Goal: Task Accomplishment & Management: Use online tool/utility

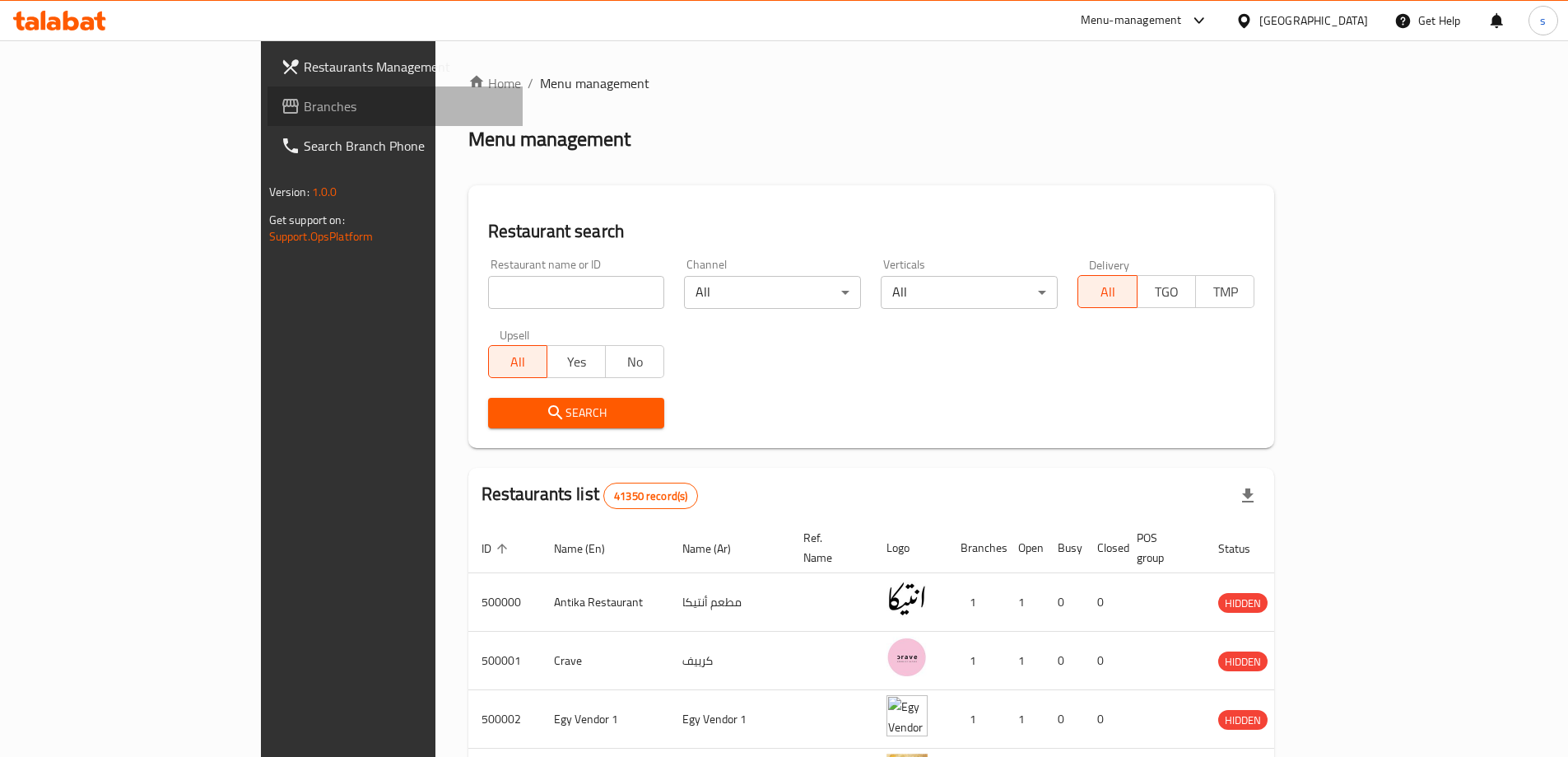
click at [303, 100] on span "Branches" at bounding box center [406, 106] width 206 height 20
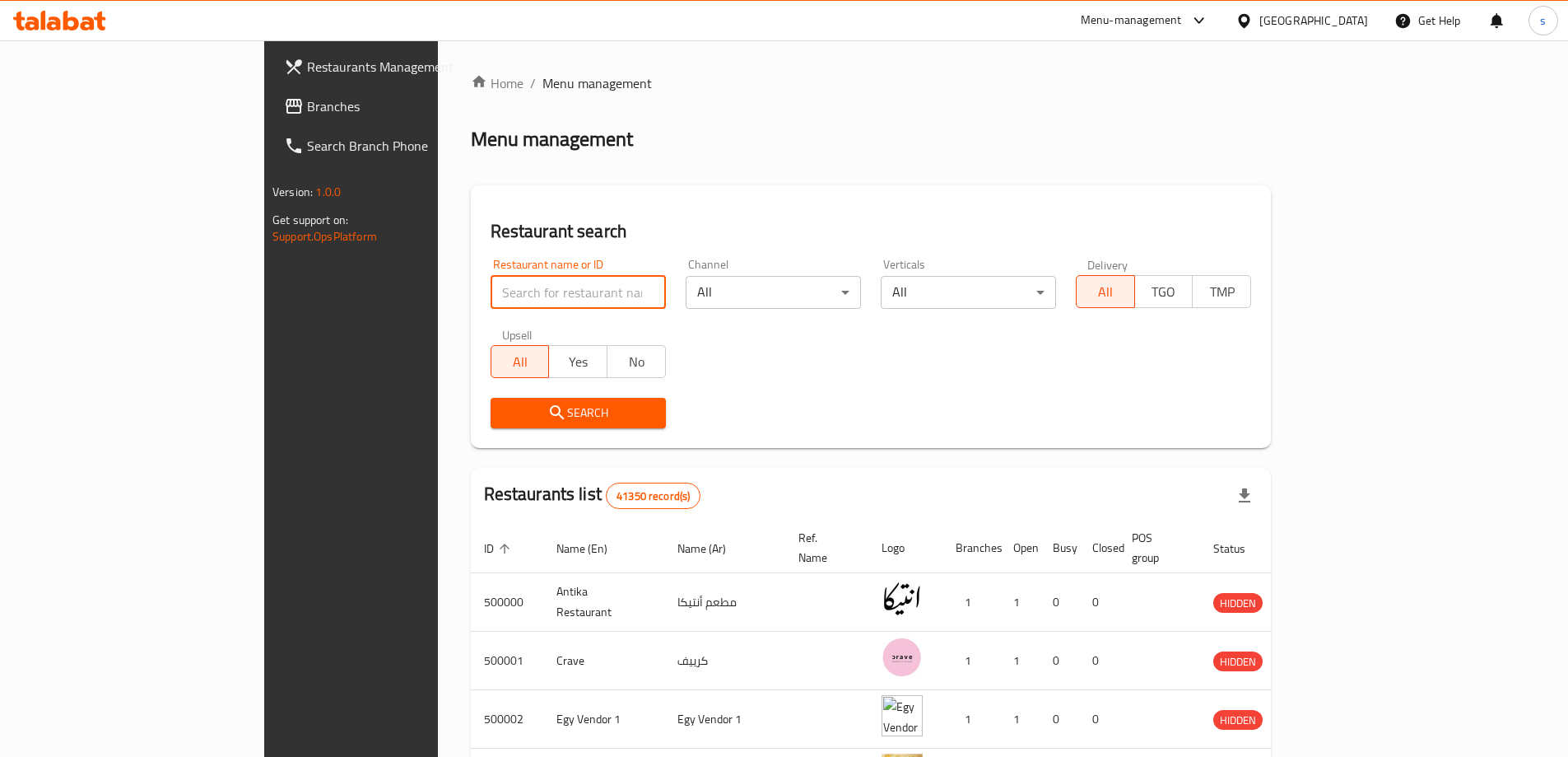
click at [570, 293] on input "search" at bounding box center [578, 291] width 175 height 33
type input "500000"
click at [541, 404] on span "Search" at bounding box center [578, 413] width 149 height 20
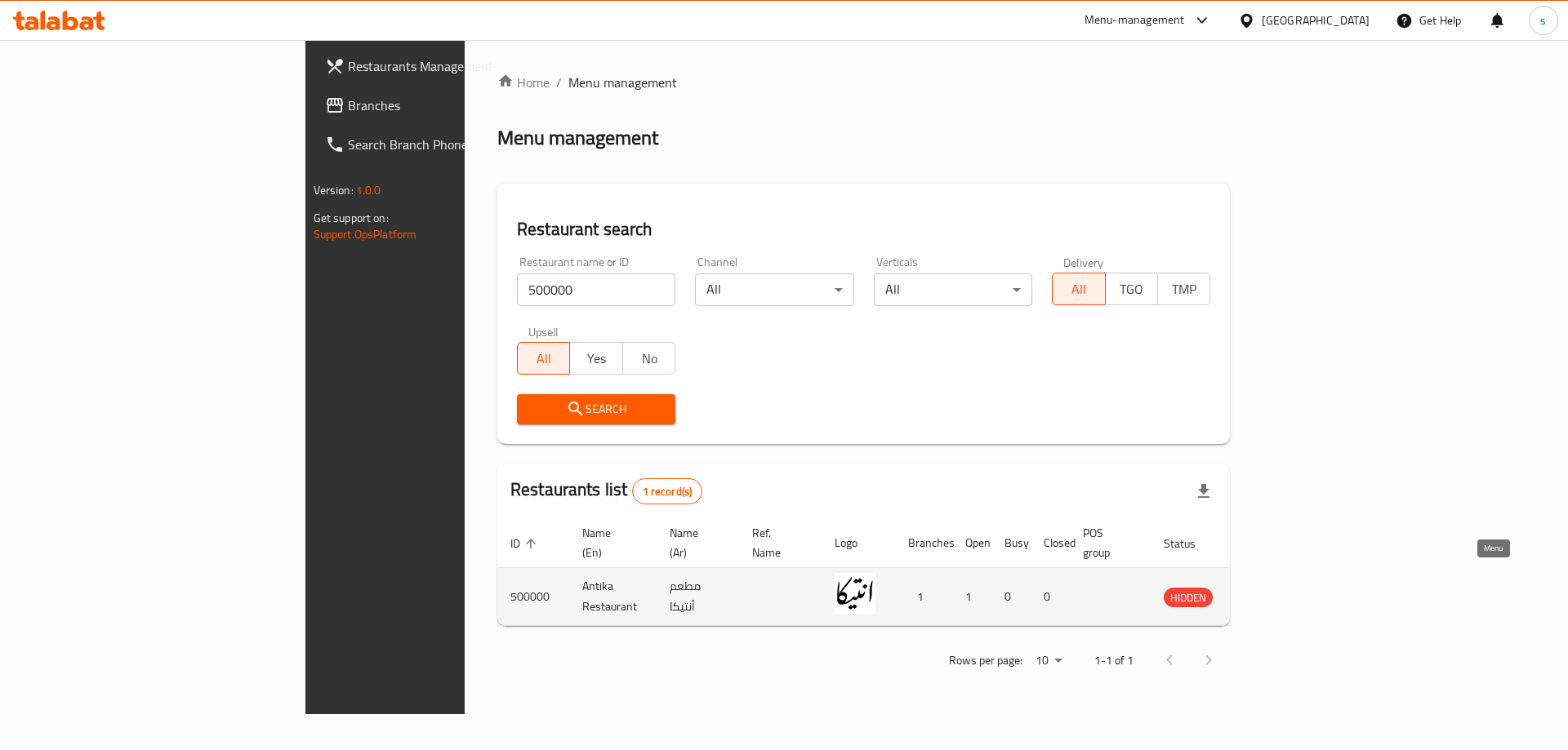
click at [1269, 587] on icon "enhanced table" at bounding box center [1259, 596] width 19 height 19
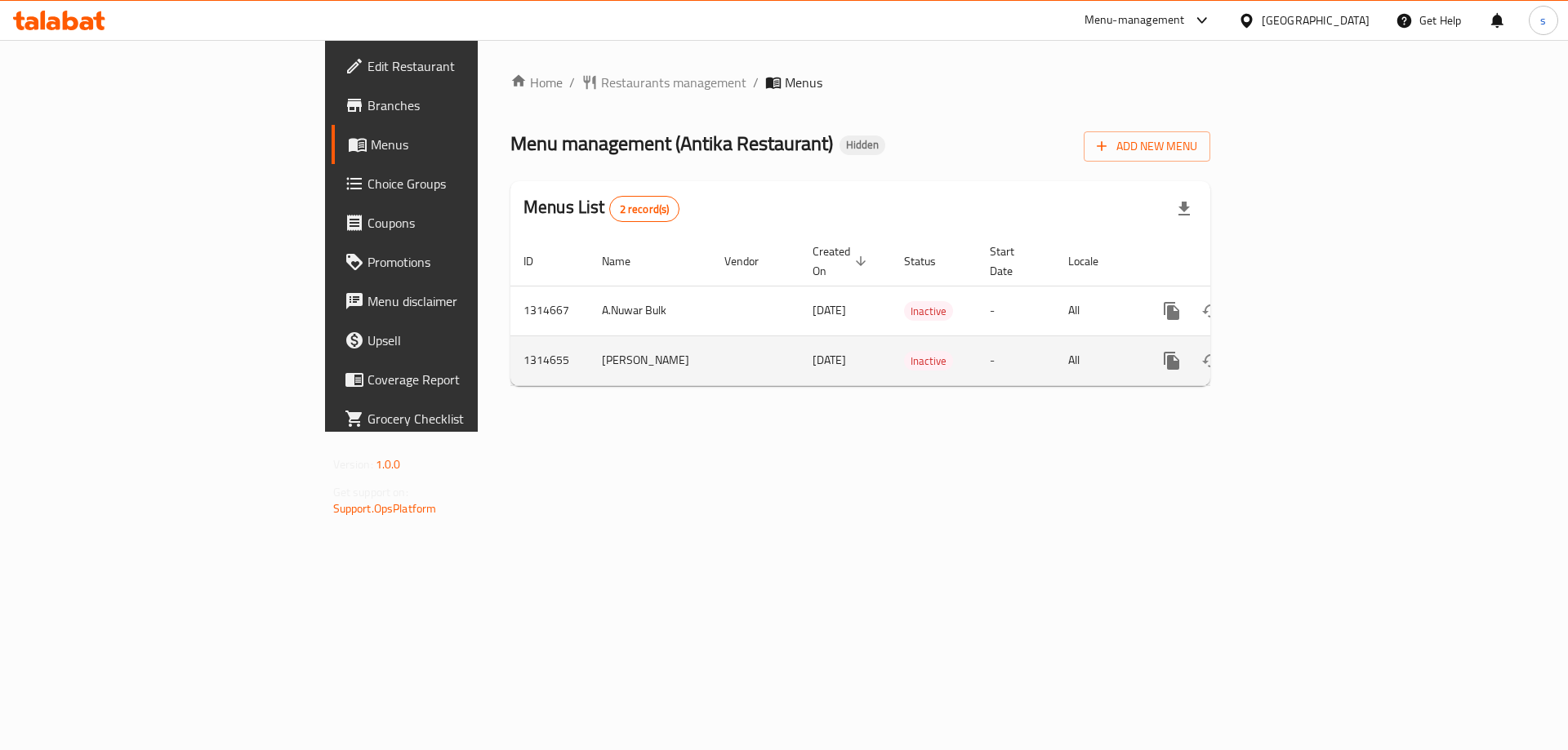
click at [589, 347] on td "SARA" at bounding box center [650, 361] width 123 height 50
click at [1299, 351] on icon "enhanced table" at bounding box center [1288, 360] width 19 height 19
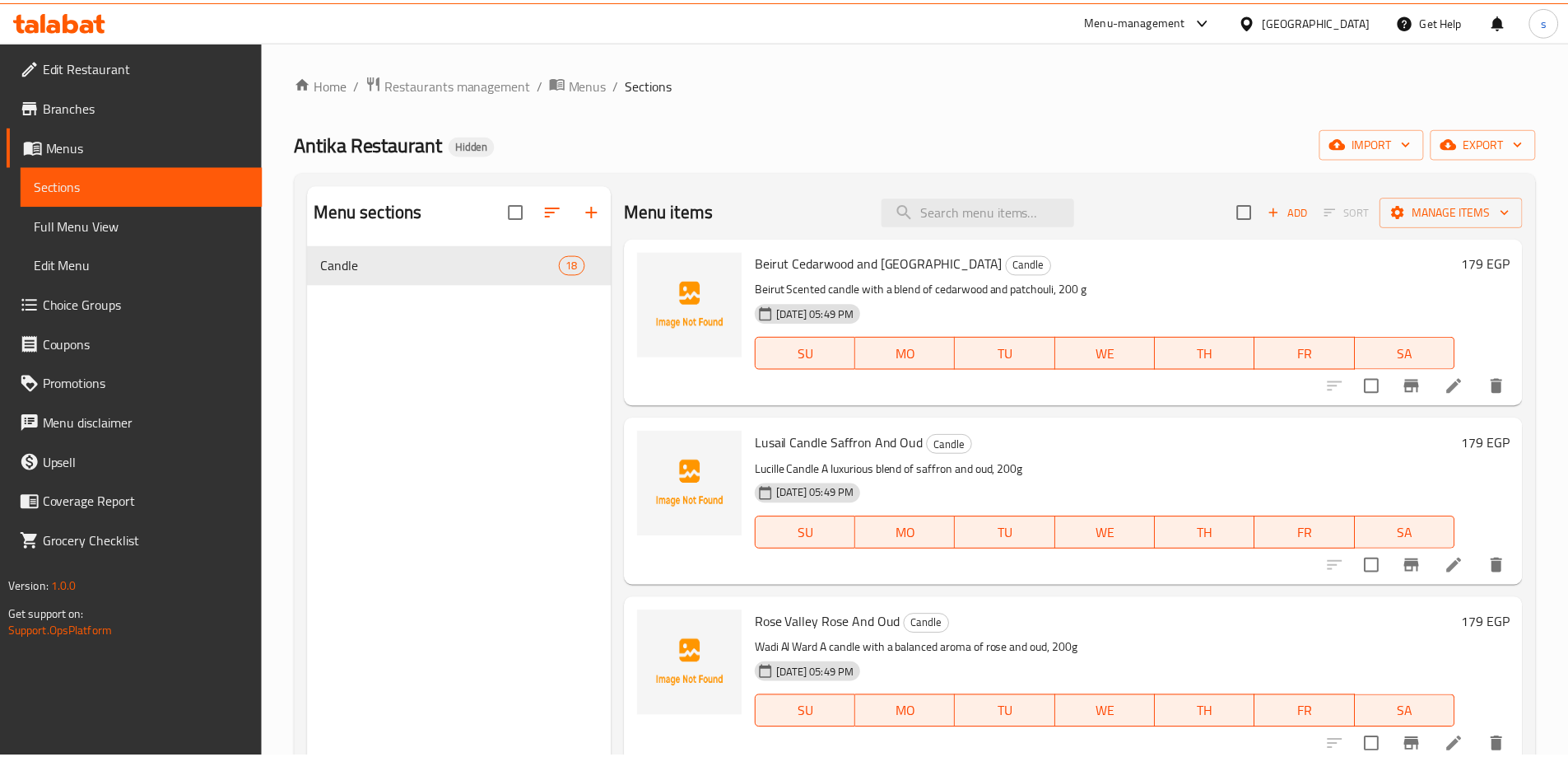
scroll to position [231, 0]
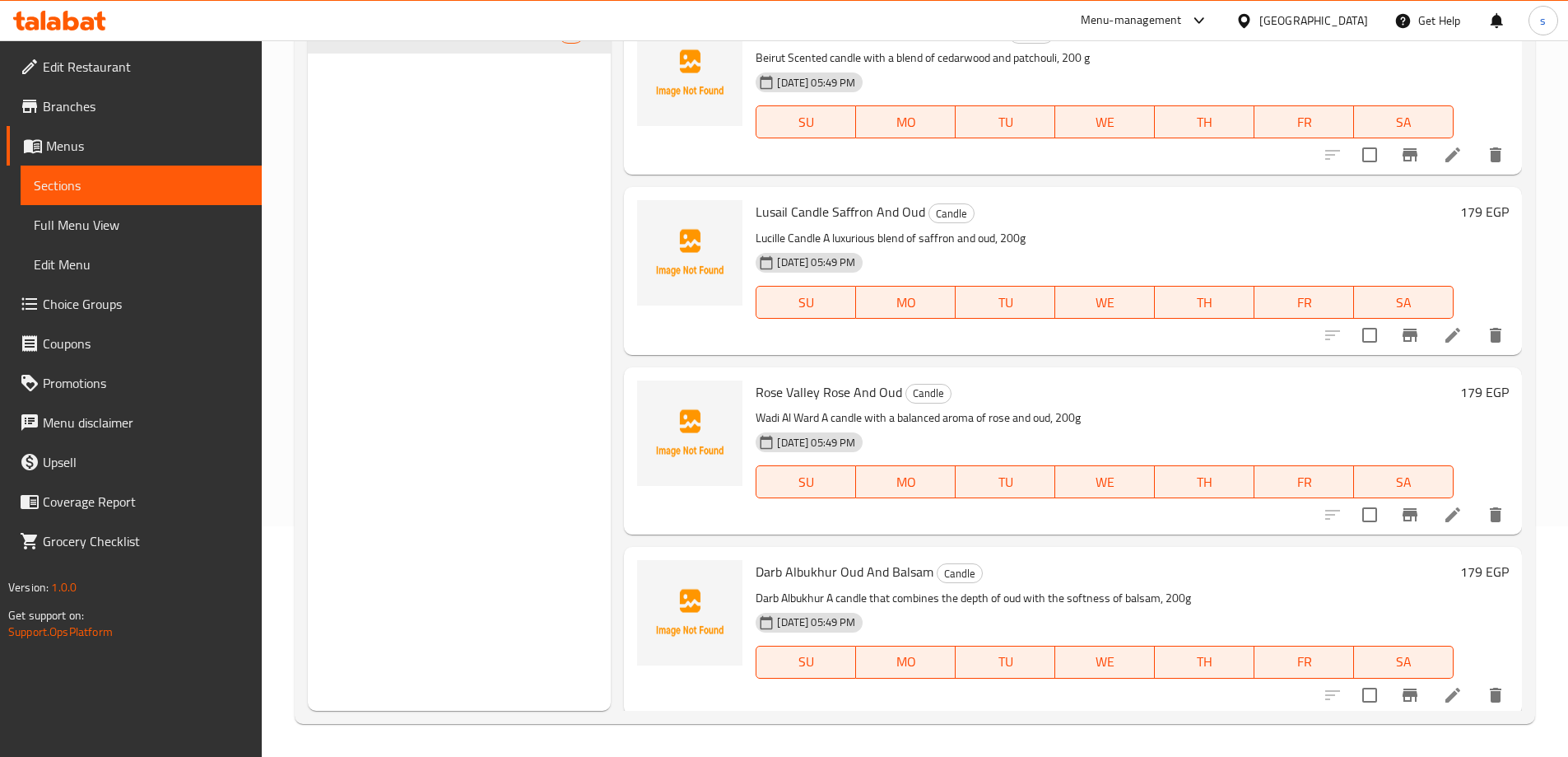
click at [70, 220] on span "Full Menu View" at bounding box center [141, 224] width 215 height 20
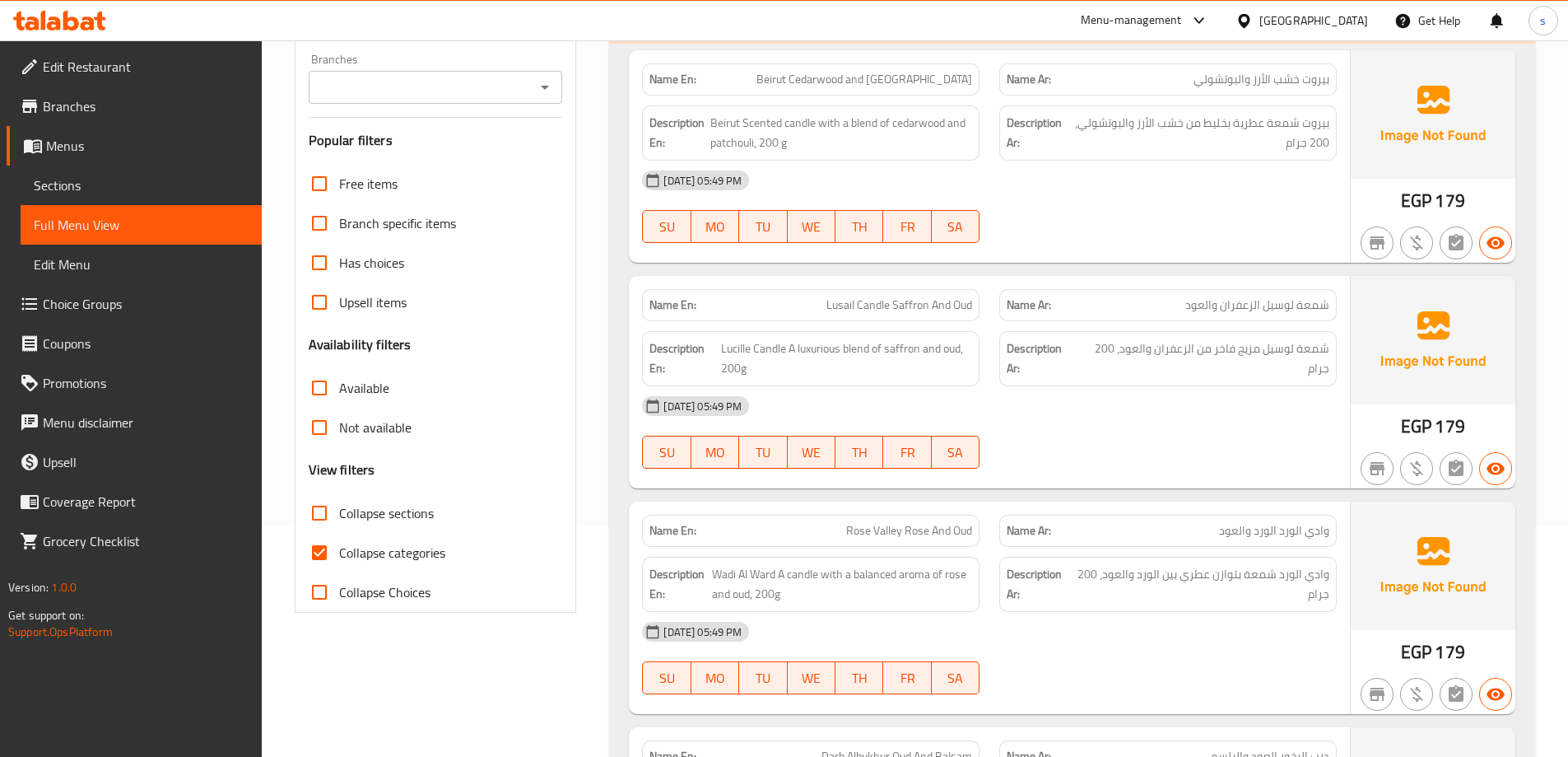
click at [323, 547] on input "Collapse categories" at bounding box center [319, 552] width 39 height 39
checkbox input "false"
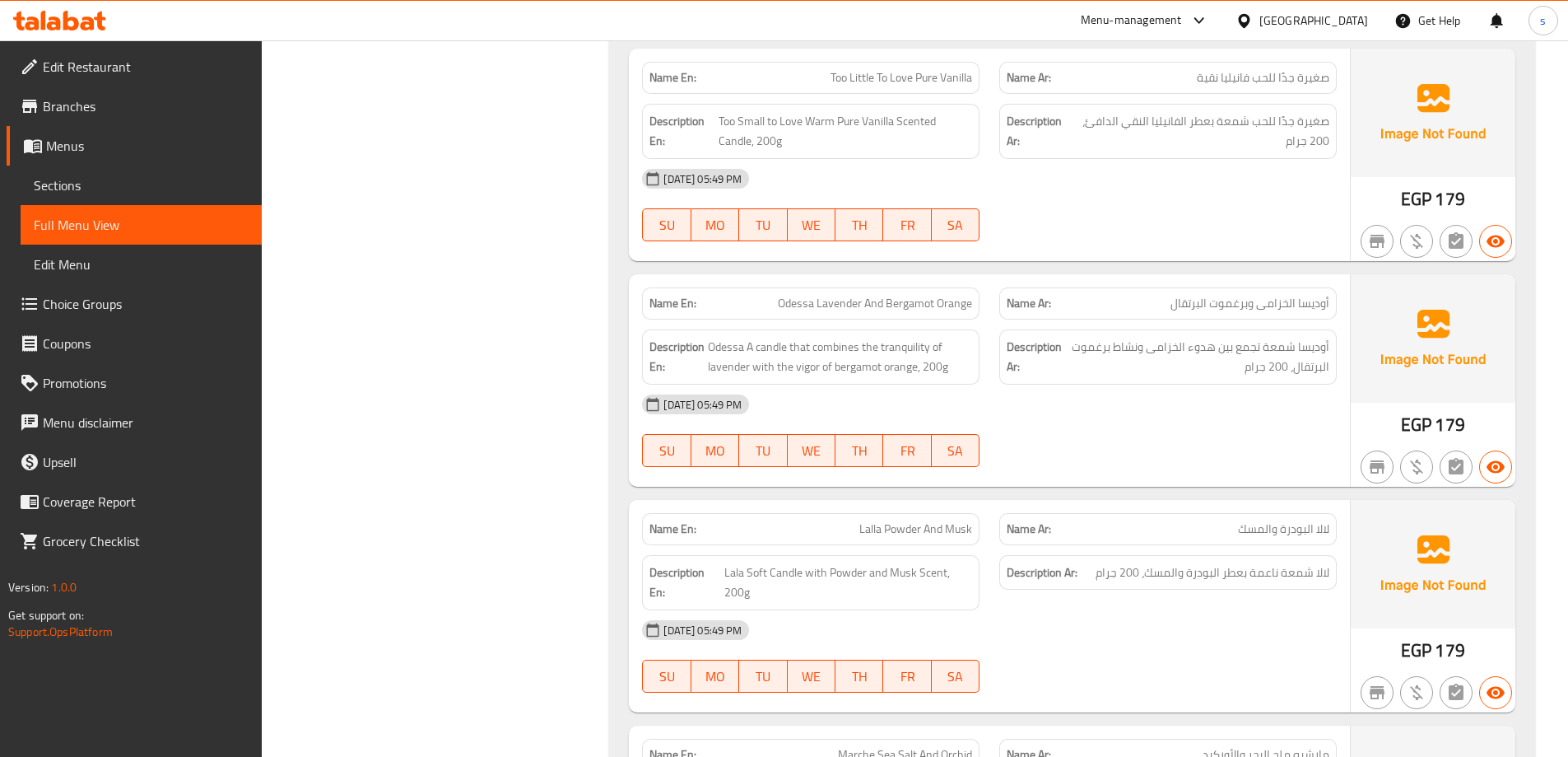
scroll to position [3102, 0]
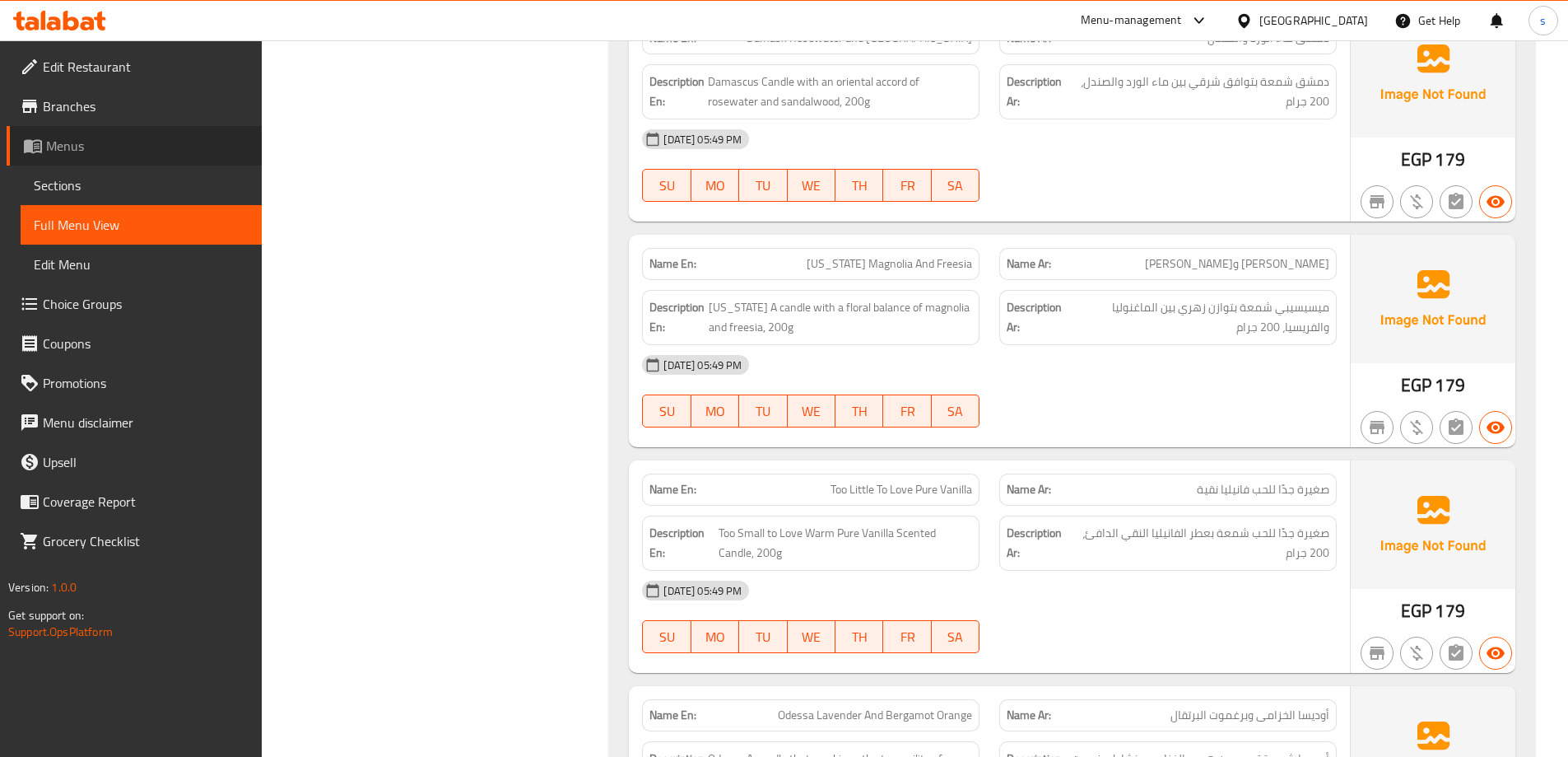
click at [51, 142] on span "Menus" at bounding box center [148, 145] width 203 height 20
